Goal: Check status

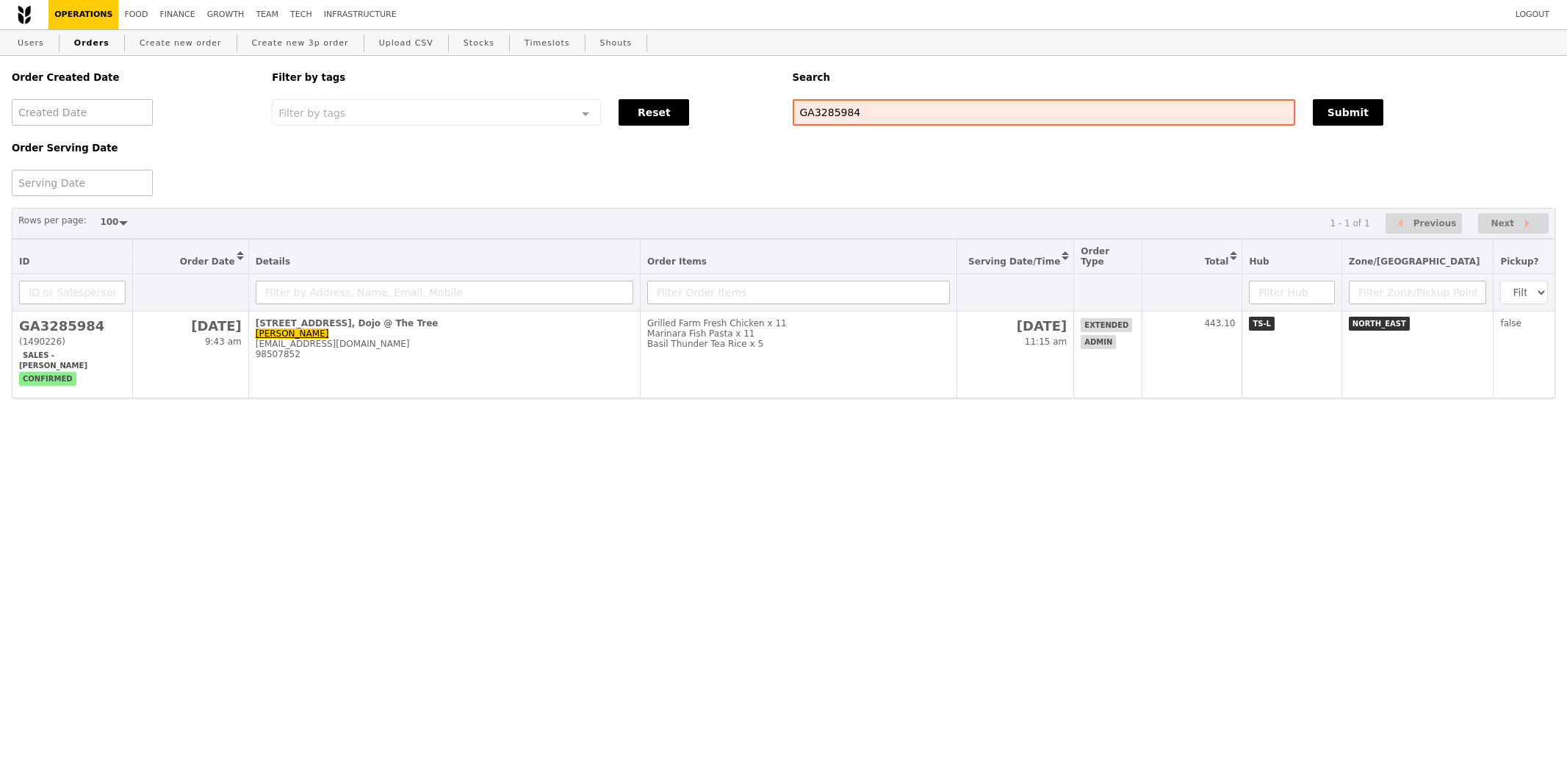
select select "100"
click at [811, 108] on input "GA3285984" at bounding box center [1044, 112] width 503 height 26
paste input "3285853"
type input "G3285853"
